Goal: Task Accomplishment & Management: Manage account settings

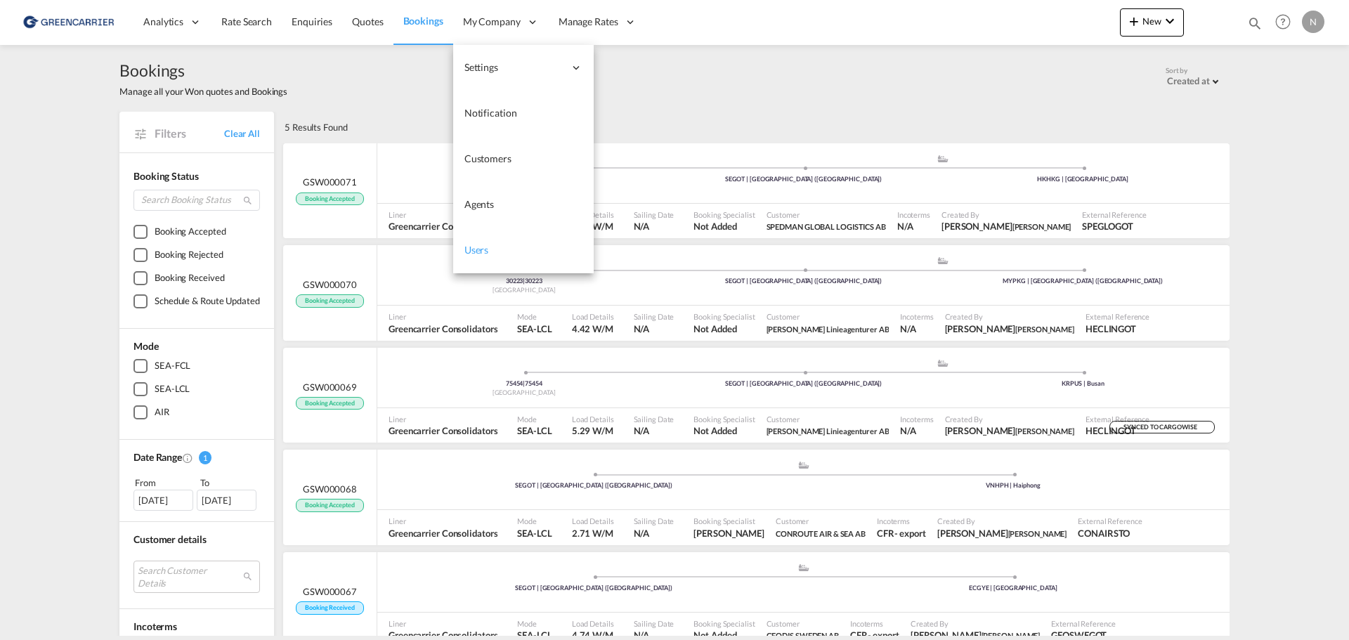
drag, startPoint x: 497, startPoint y: 246, endPoint x: 501, endPoint y: 259, distance: 13.8
click at [497, 246] on link "Users" at bounding box center [523, 251] width 141 height 46
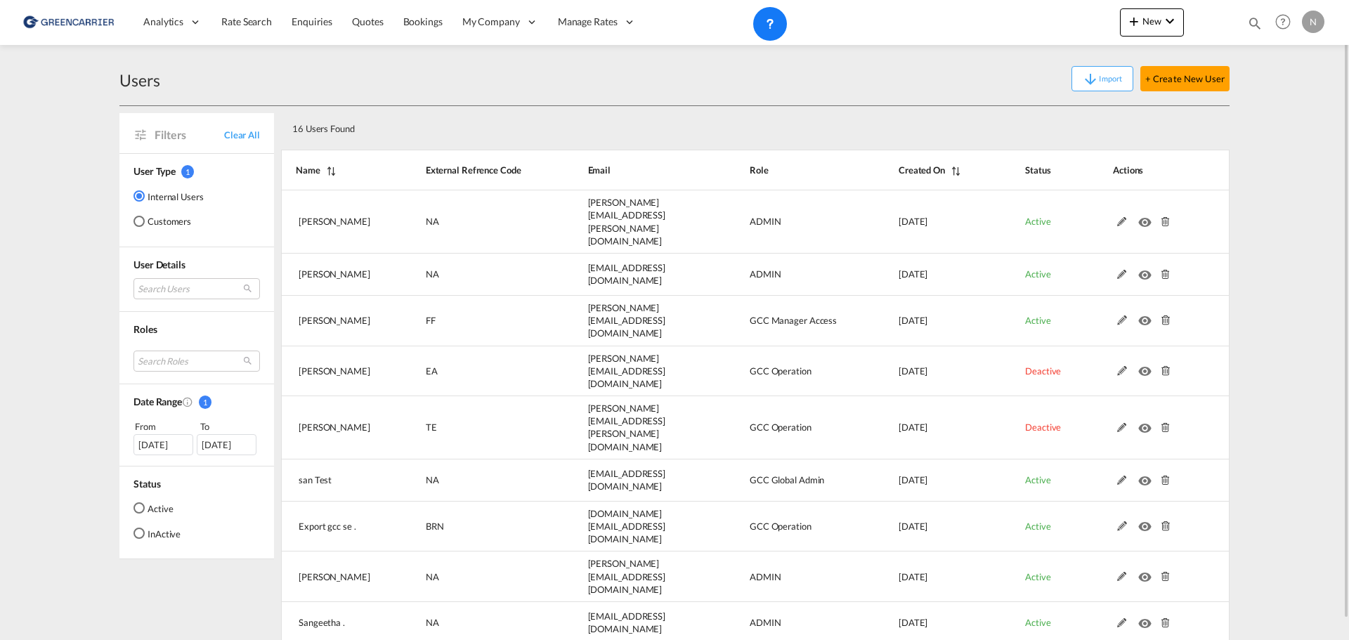
click at [152, 223] on md-radio-button "Customers" at bounding box center [168, 221] width 70 height 14
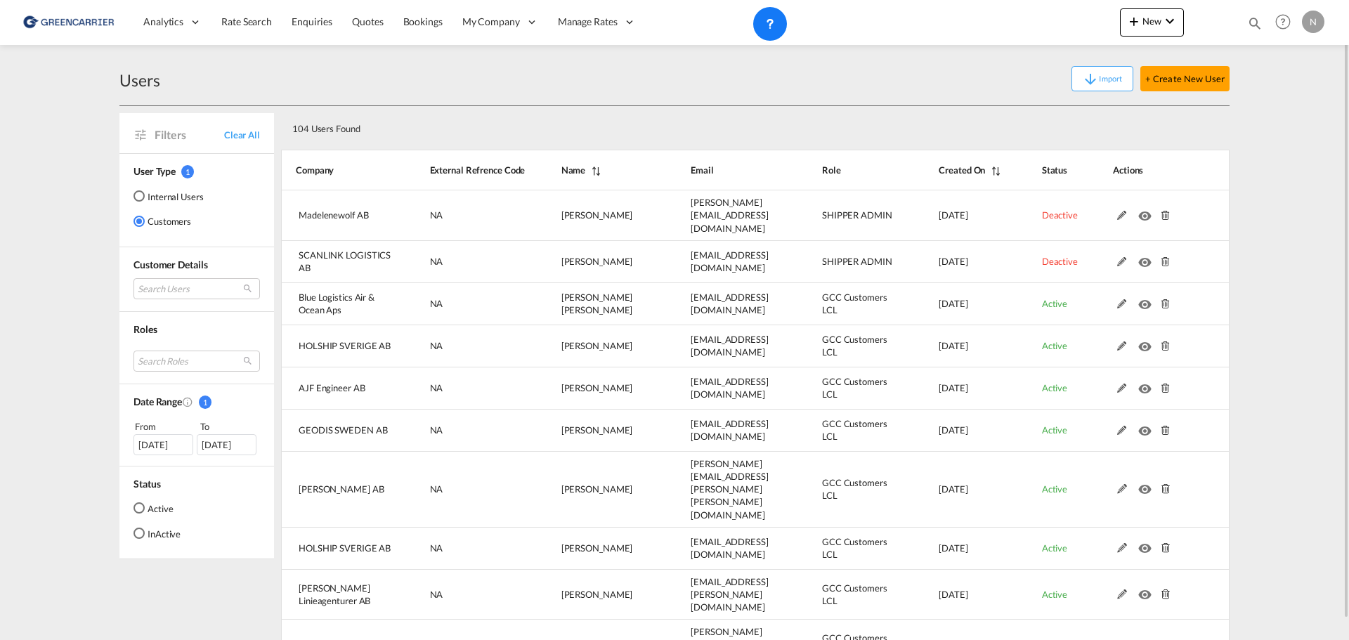
click at [183, 283] on md-select "Search Users user name user [PERSON_NAME] [PERSON_NAME][EMAIL_ADDRESS][DOMAIN_N…" at bounding box center [196, 288] width 126 height 21
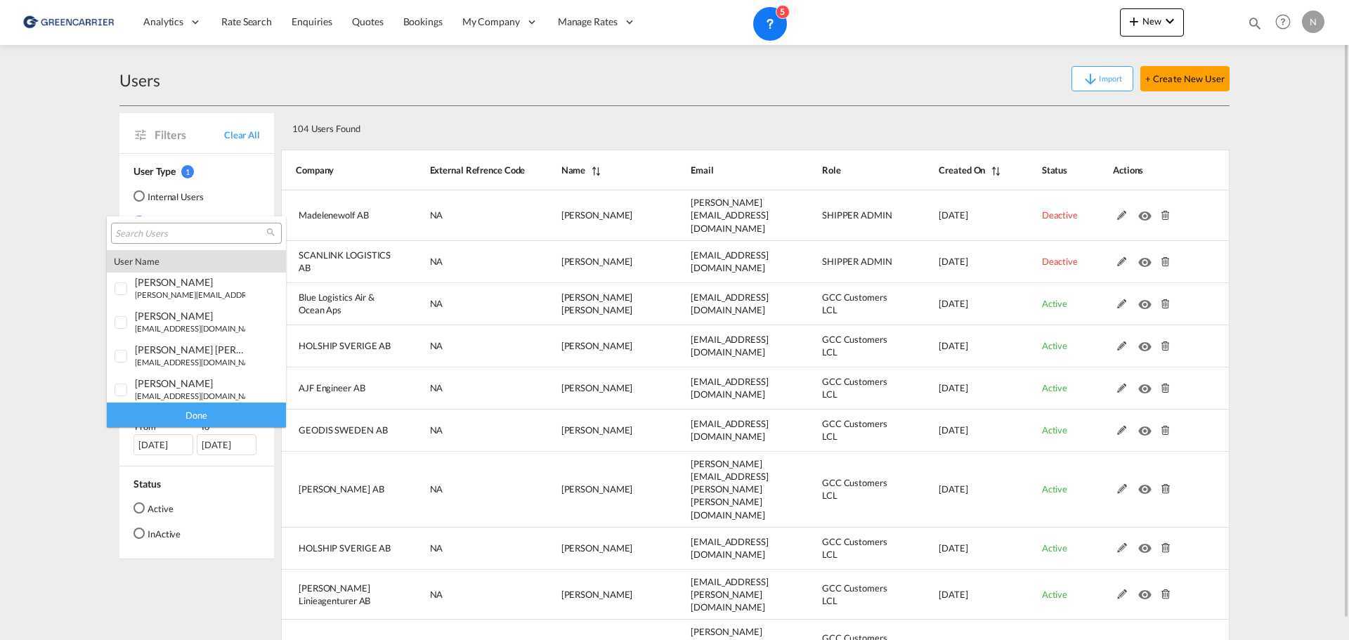
type md-option "[object Object]"
click at [187, 234] on input "search" at bounding box center [190, 234] width 151 height 13
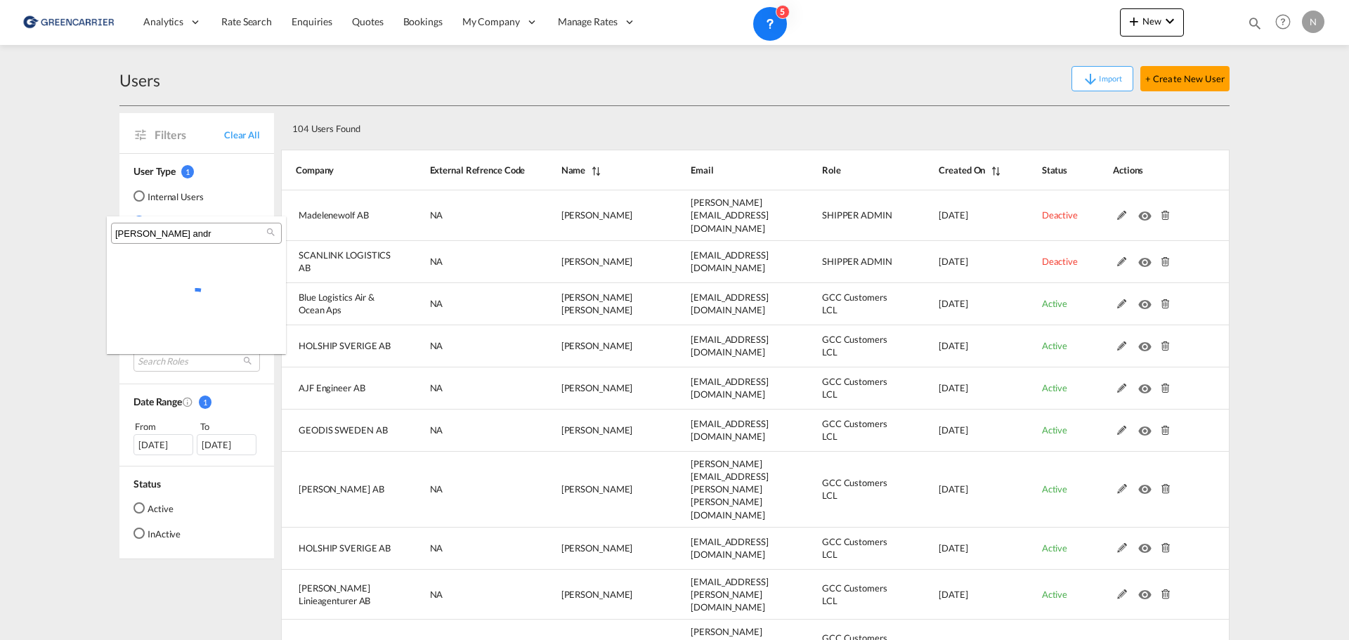
type input "[PERSON_NAME] andr"
click at [163, 290] on div at bounding box center [196, 302] width 179 height 76
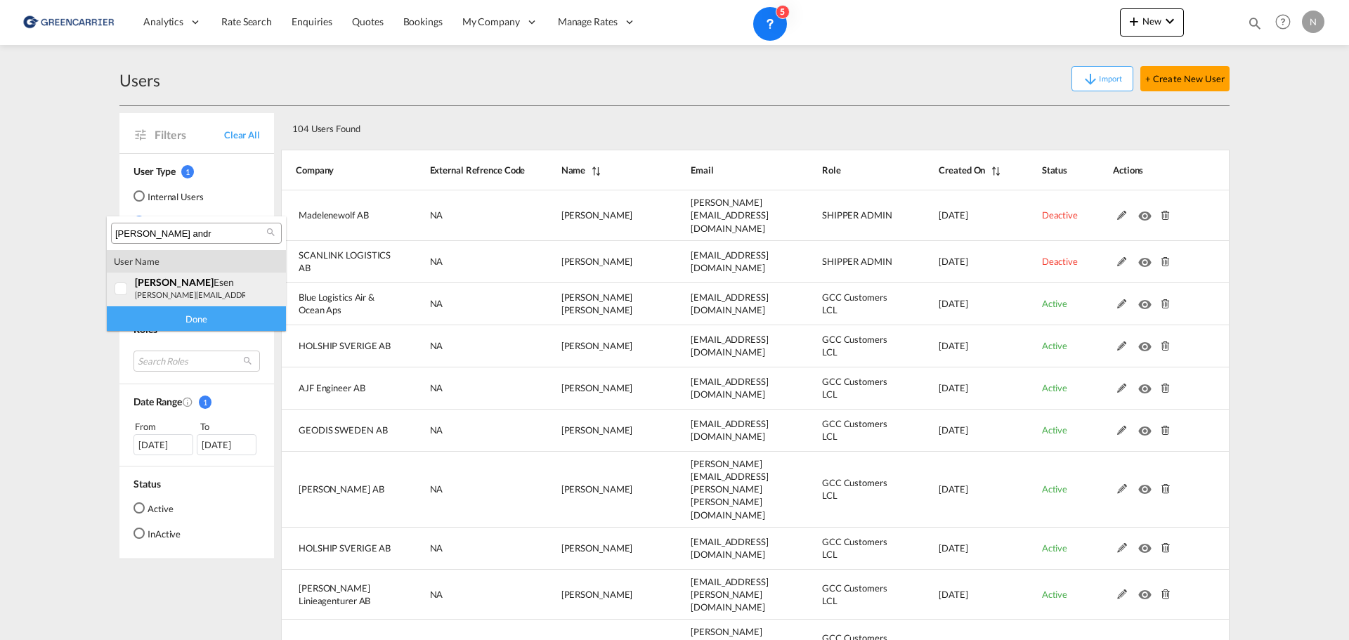
click at [159, 280] on span "[PERSON_NAME]" at bounding box center [174, 282] width 79 height 12
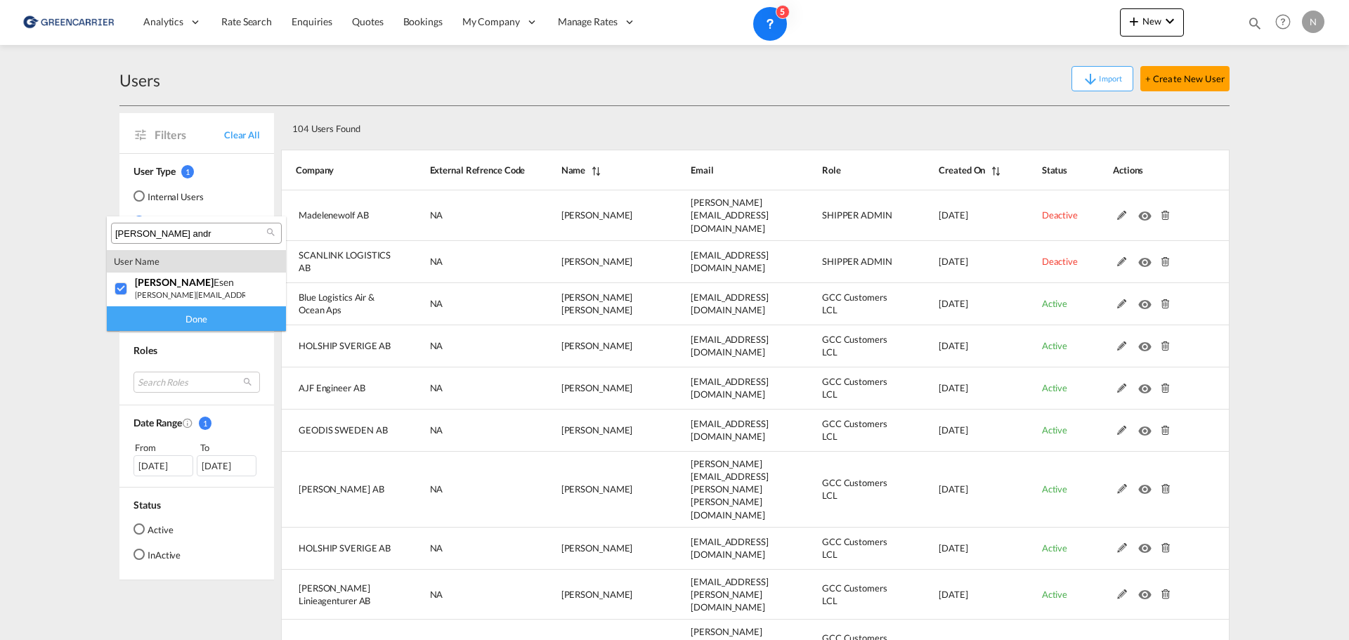
click at [187, 316] on div "Done" at bounding box center [196, 318] width 179 height 25
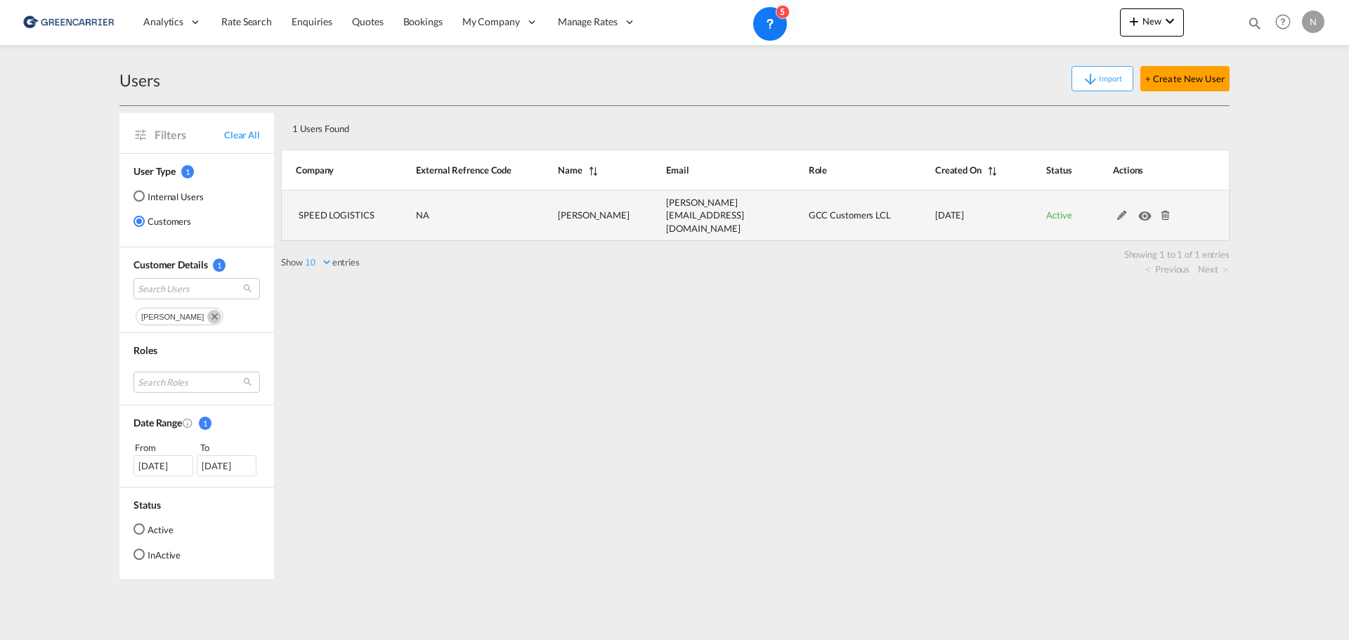
click at [1147, 212] on md-icon "icon-eye" at bounding box center [1147, 212] width 18 height 10
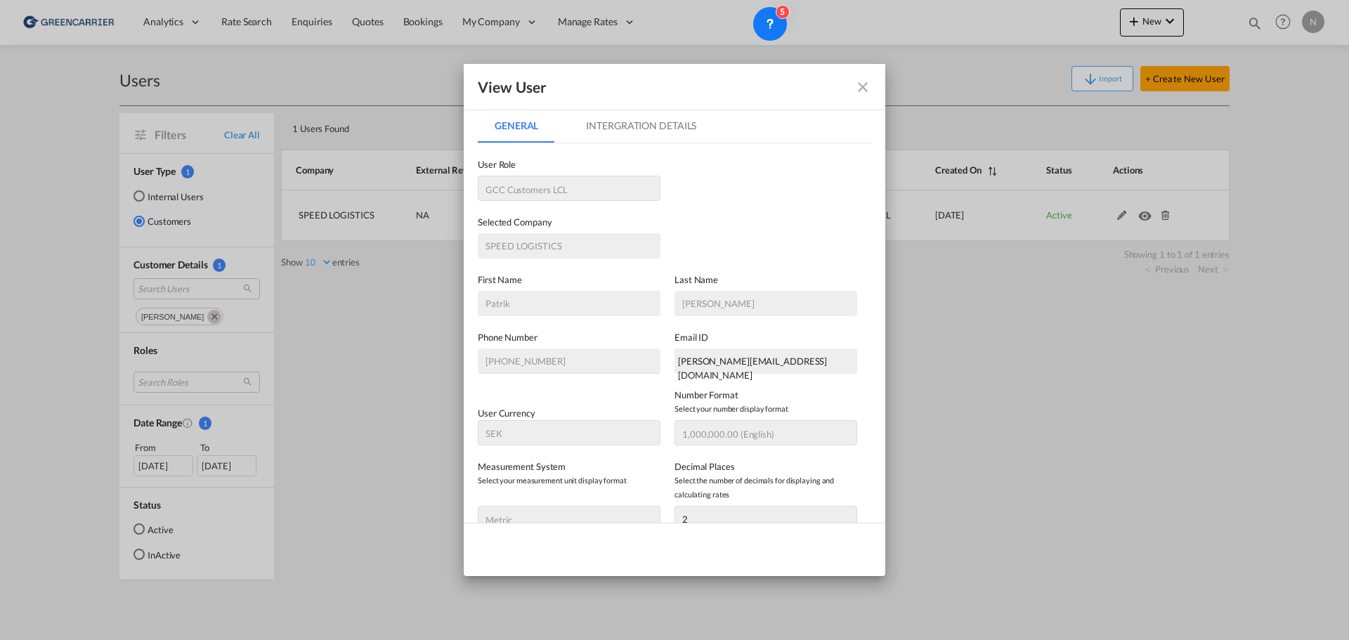
click at [647, 115] on md-tab-item "Intergration Details" at bounding box center [641, 126] width 144 height 34
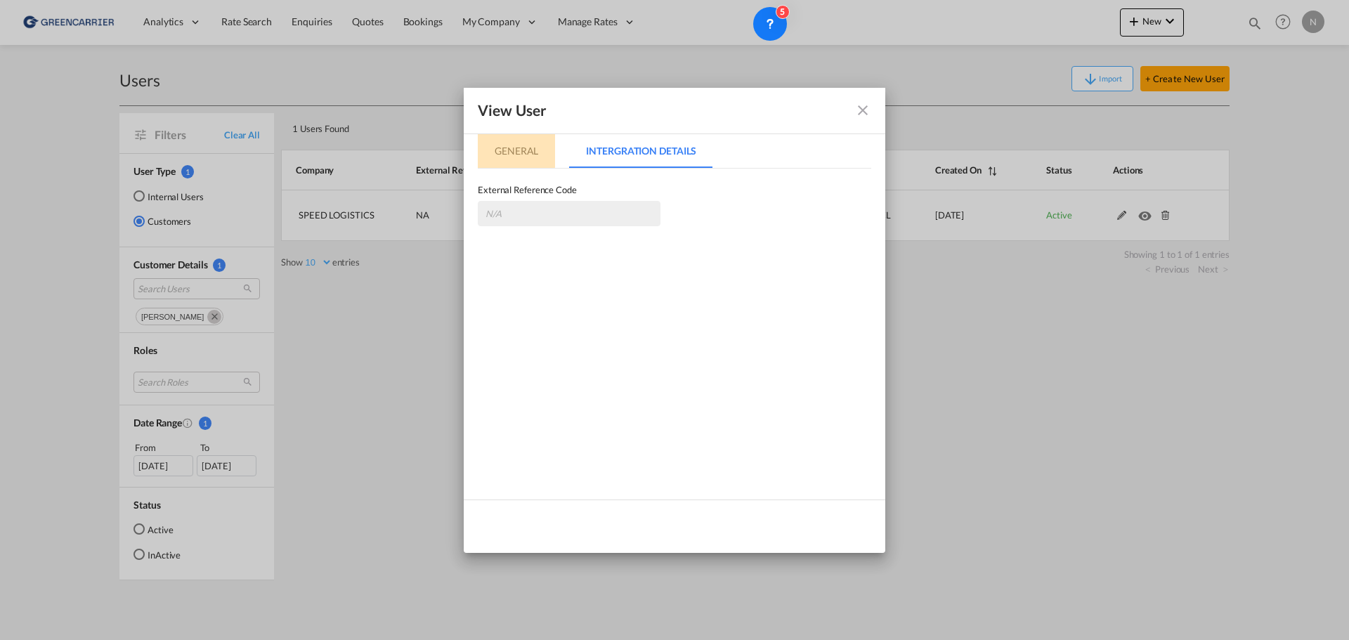
click at [503, 140] on md-tab-item "General" at bounding box center [516, 151] width 77 height 34
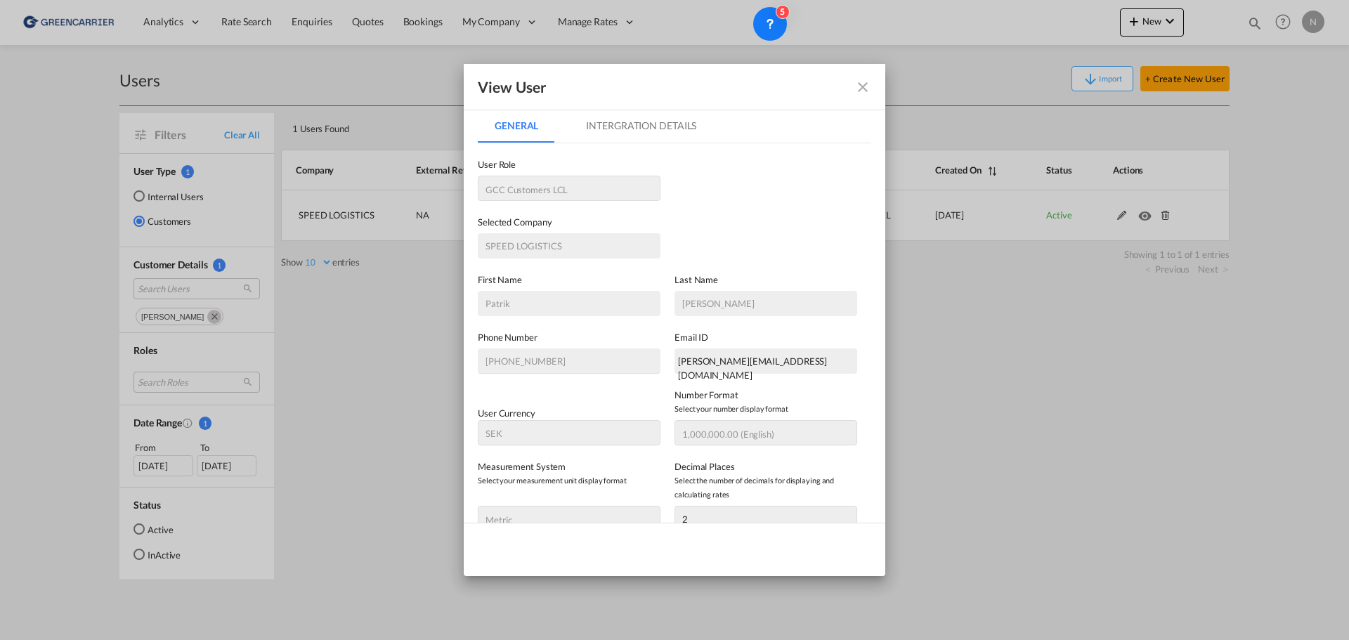
click at [1053, 320] on div "View User General Intergration Details General Intergration Details User Type I…" at bounding box center [674, 320] width 1349 height 640
click at [868, 82] on md-icon "icon-close fg-AAA8AD" at bounding box center [862, 87] width 17 height 17
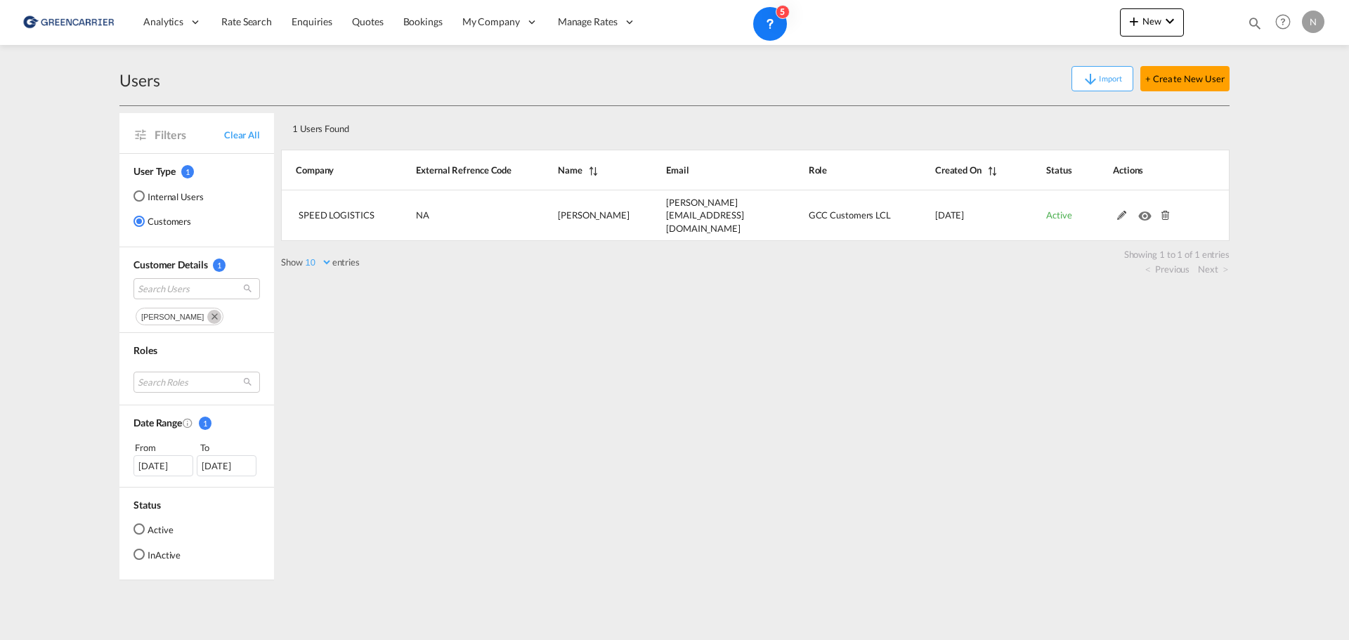
click at [752, 313] on div "1 Users Found Show 10 25 50 100 entries Search: Company External Refrence Code …" at bounding box center [755, 343] width 948 height 474
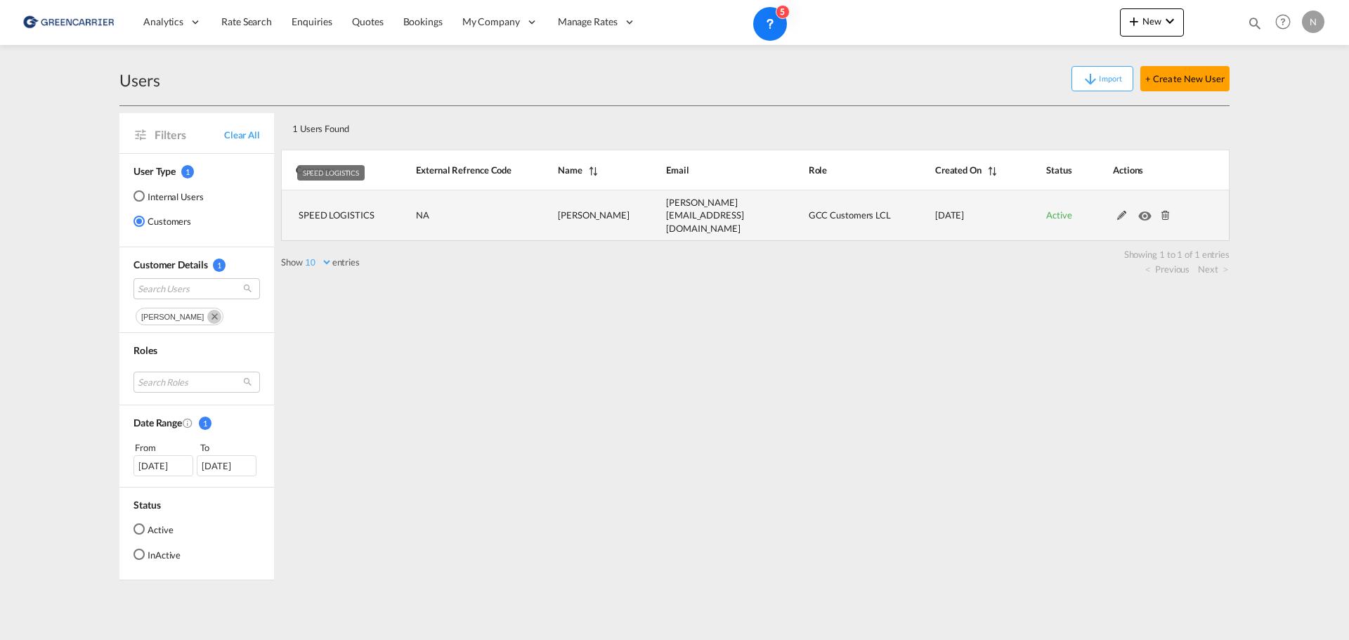
click at [343, 213] on span "SPEED LOGISTICS" at bounding box center [337, 214] width 76 height 11
click at [1118, 212] on md-icon at bounding box center [1122, 216] width 18 height 10
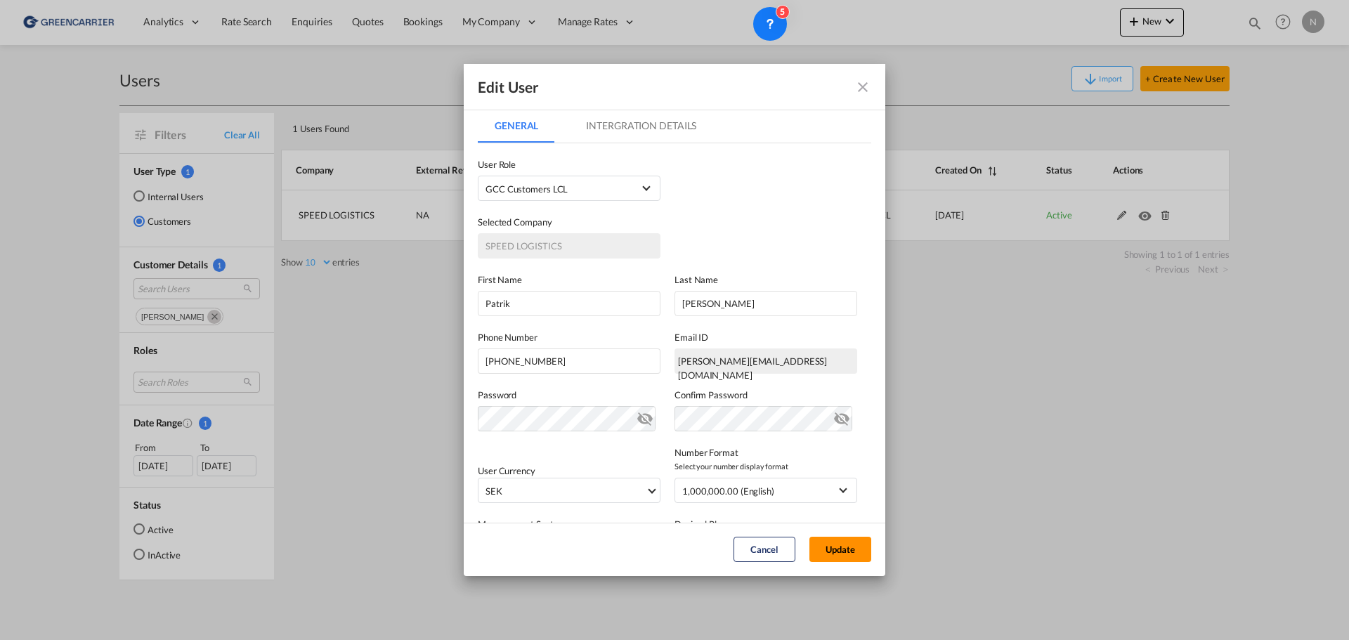
click at [844, 548] on button "Update" at bounding box center [840, 549] width 62 height 25
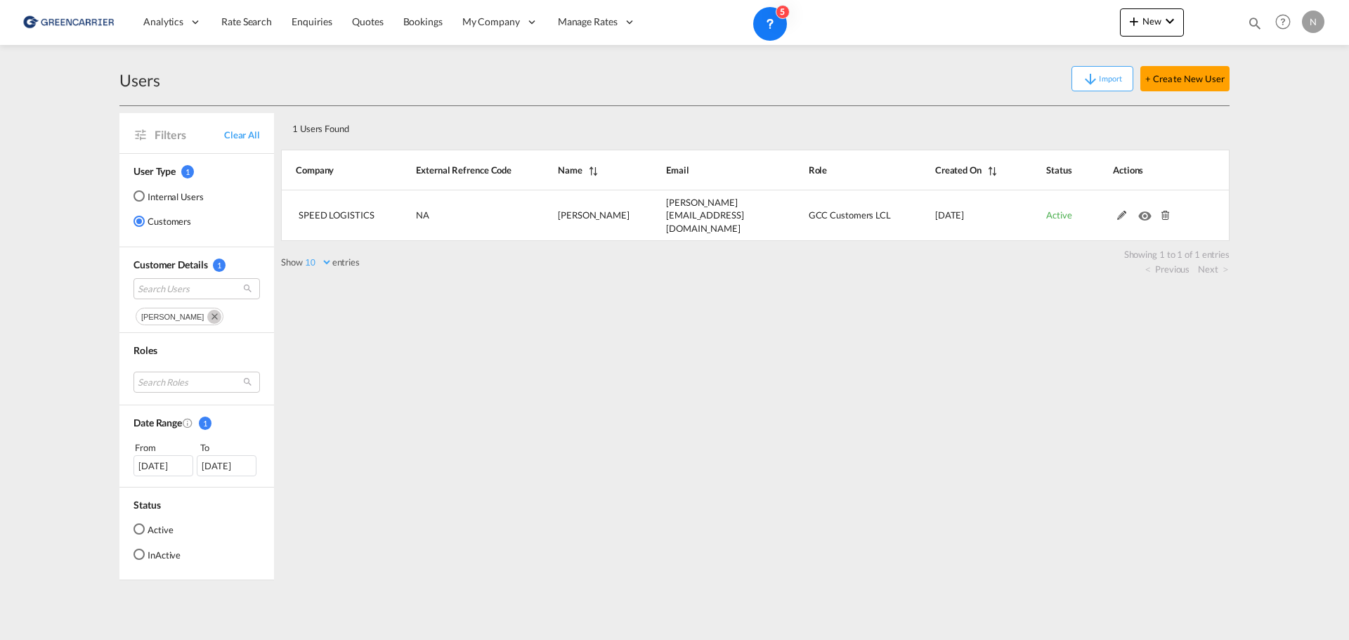
drag, startPoint x: 513, startPoint y: 481, endPoint x: 512, endPoint y: 490, distance: 9.2
click at [513, 481] on div "1 Users Found Show 10 25 50 100 entries Search: Company External Refrence Code …" at bounding box center [755, 343] width 948 height 474
click at [866, 378] on div "1 Users Found Show 10 25 50 100 entries Search: Company External Refrence Code …" at bounding box center [755, 343] width 948 height 474
click at [422, 23] on span "Bookings" at bounding box center [422, 21] width 39 height 12
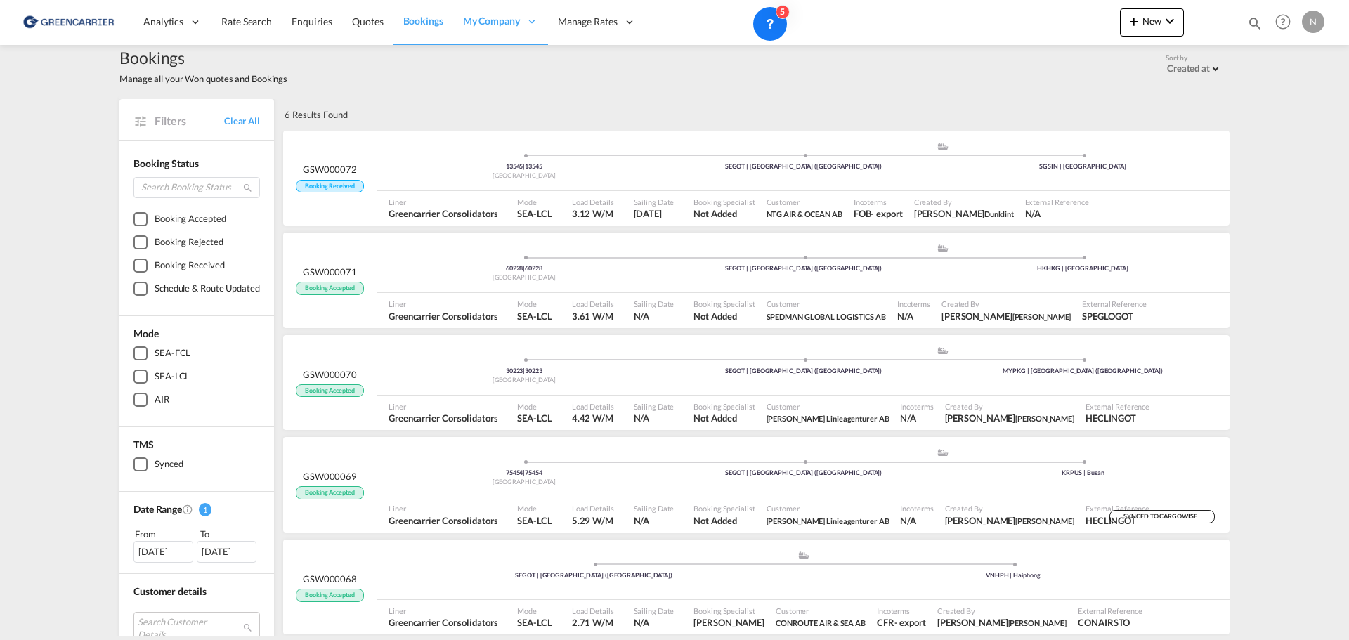
scroll to position [18, 0]
